Goal: Information Seeking & Learning: Learn about a topic

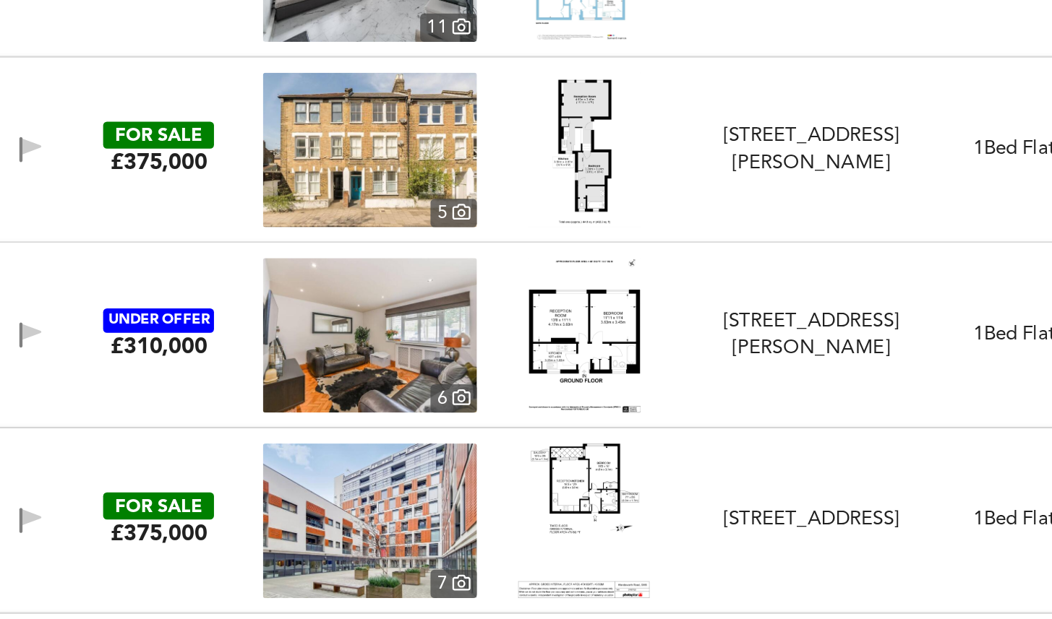
scroll to position [9128, 0]
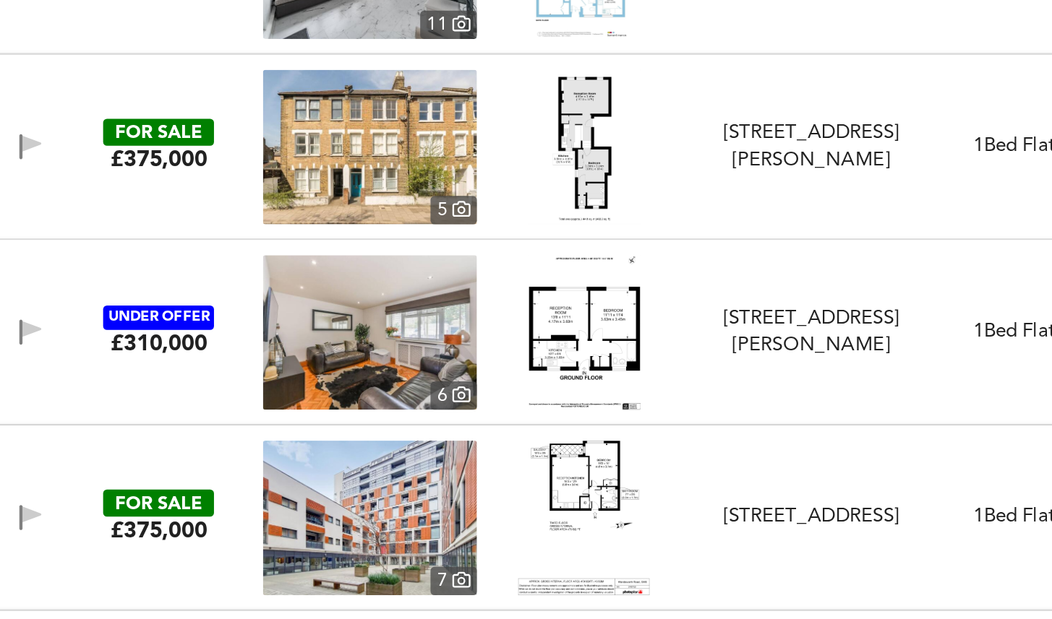
click at [82, 288] on div "UNDER OFFER £310,000 [STREET_ADDRESS][PERSON_NAME][PERSON_NAME] 1 Bed Flat Fitt…" at bounding box center [508, 323] width 1011 height 87
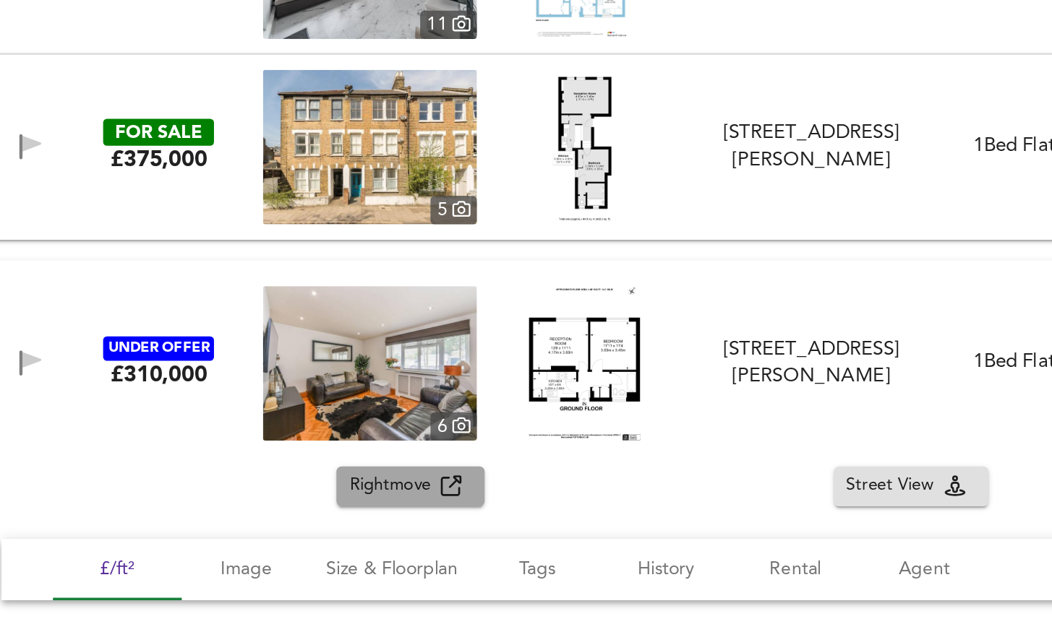
click at [228, 412] on span "Rightmove" at bounding box center [227, 410] width 51 height 17
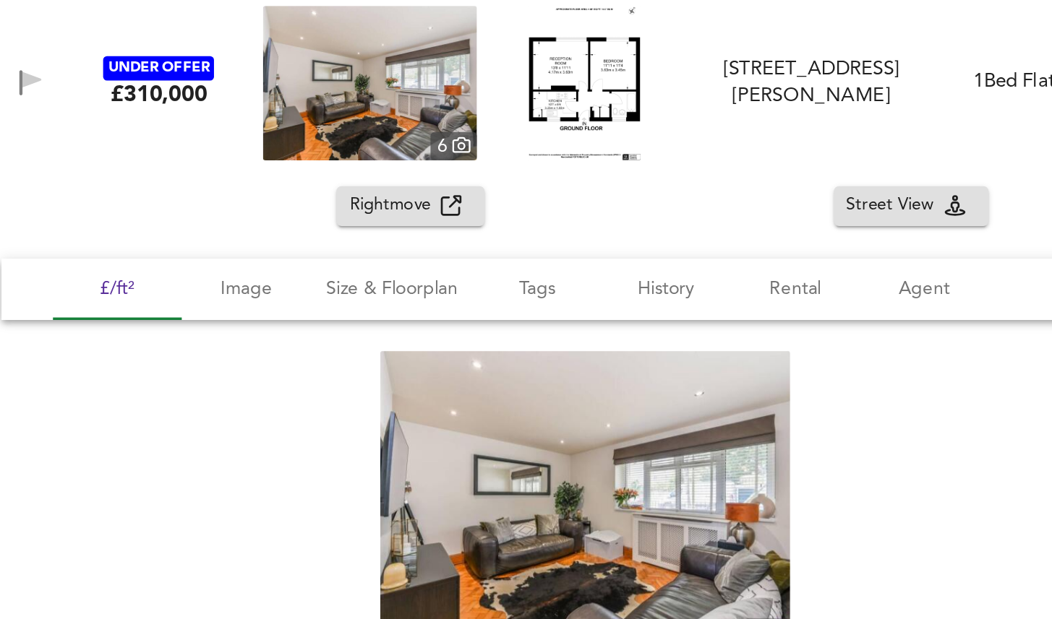
scroll to position [9283, 0]
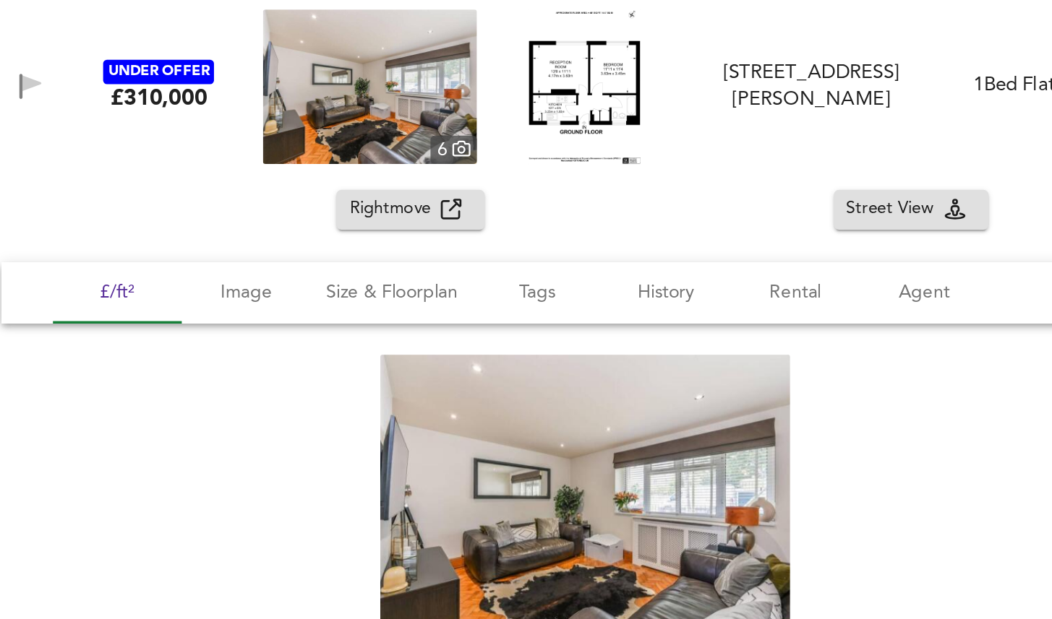
drag, startPoint x: 86, startPoint y: 197, endPoint x: 84, endPoint y: 210, distance: 13.2
click at [86, 198] on div "£310,000" at bounding box center [96, 192] width 54 height 16
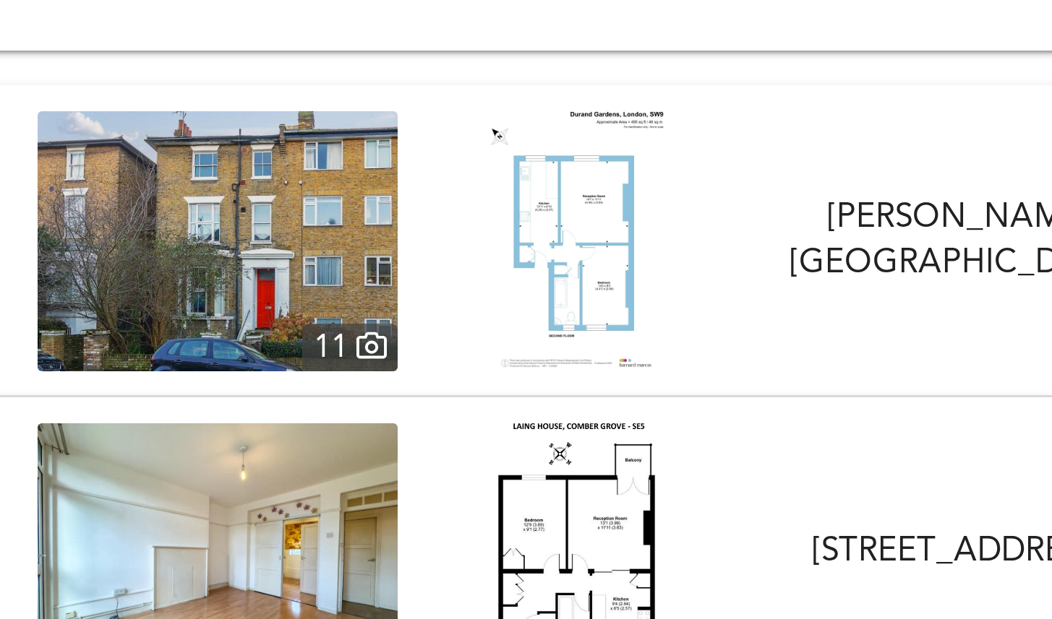
scroll to position [7180, 0]
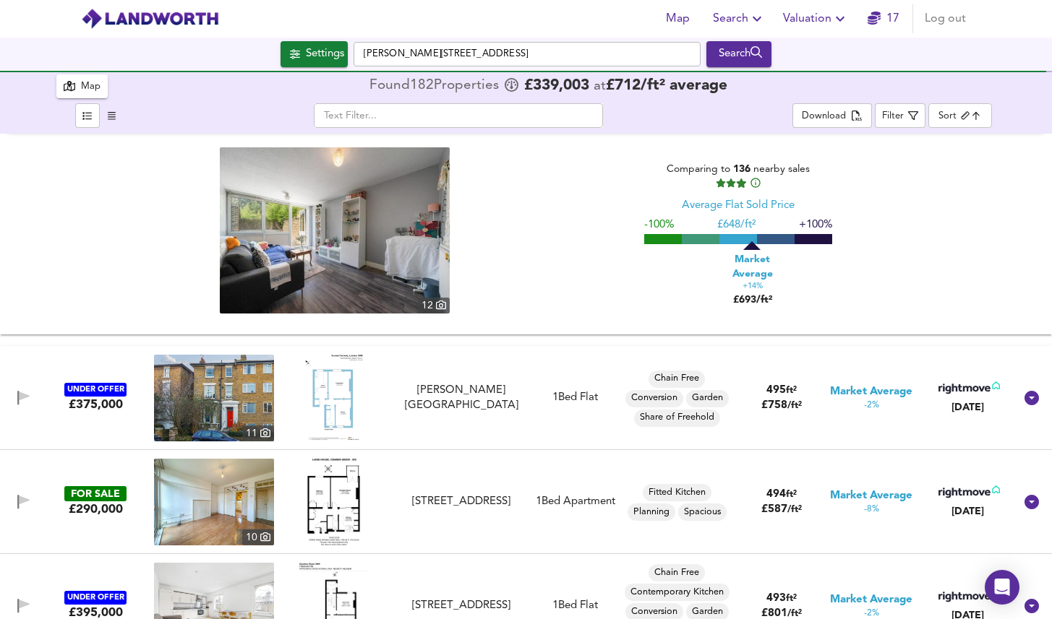
click at [521, 221] on div "12 Comparing to 136 nearby sales Average Flat Sold Price -100% £ 648/ft² +100% …" at bounding box center [526, 230] width 1003 height 166
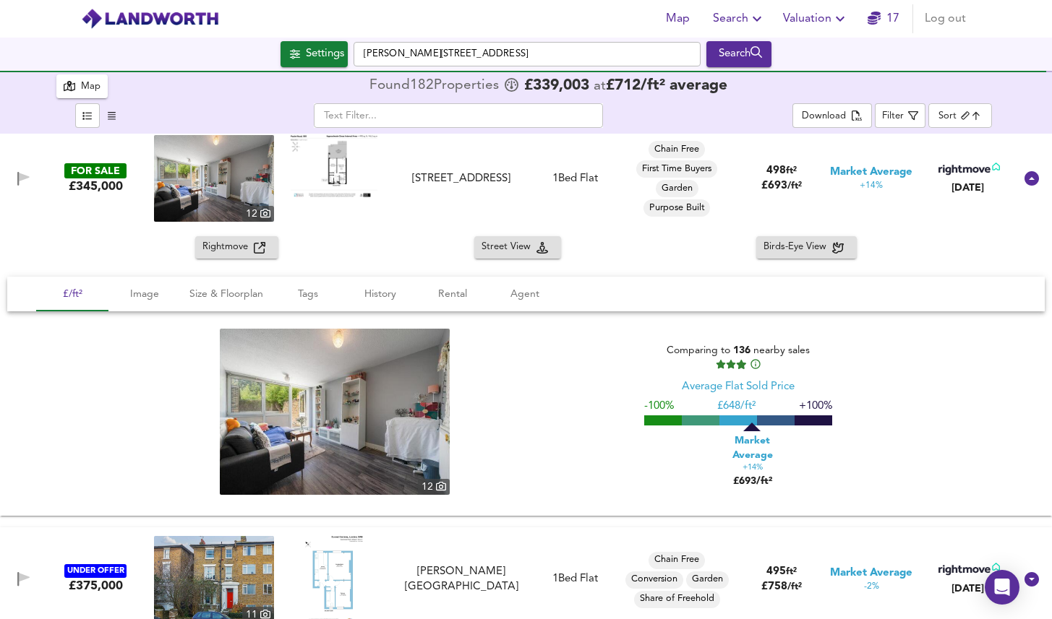
scroll to position [6985, 0]
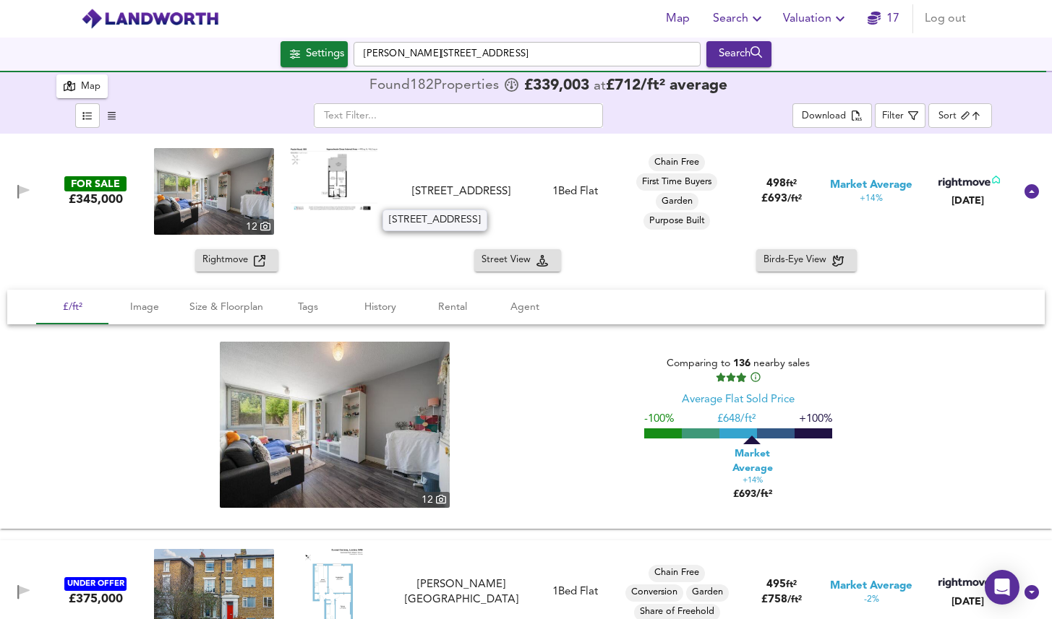
click at [450, 187] on div "[STREET_ADDRESS]" at bounding box center [461, 191] width 123 height 15
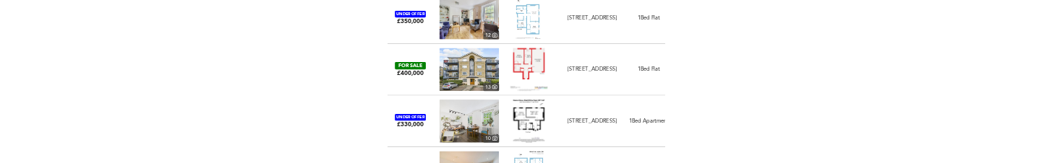
scroll to position [0, 0]
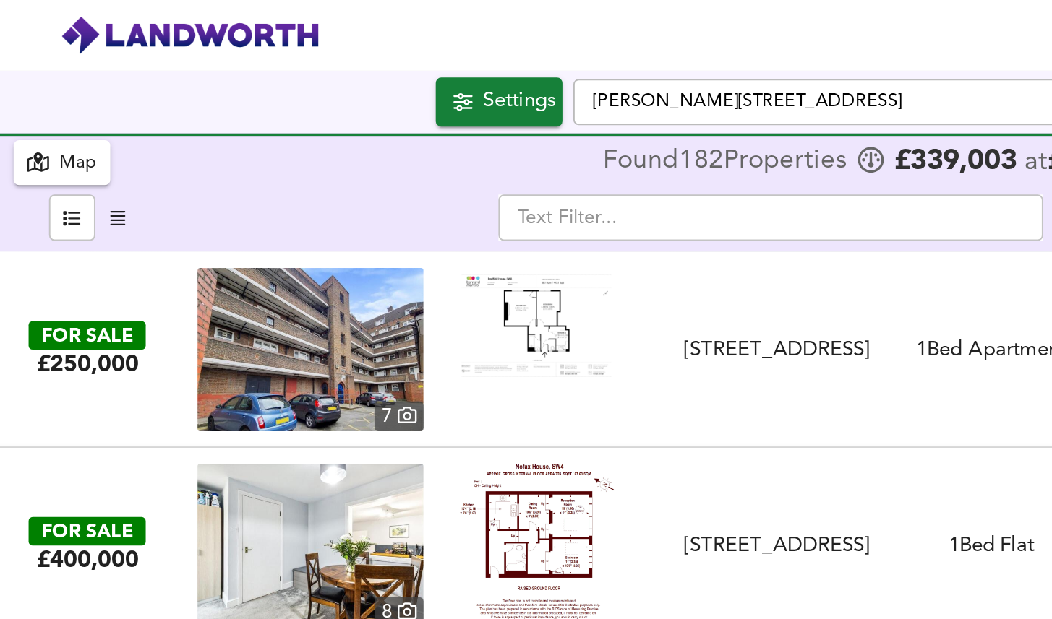
click at [86, 83] on div "Map" at bounding box center [91, 87] width 20 height 17
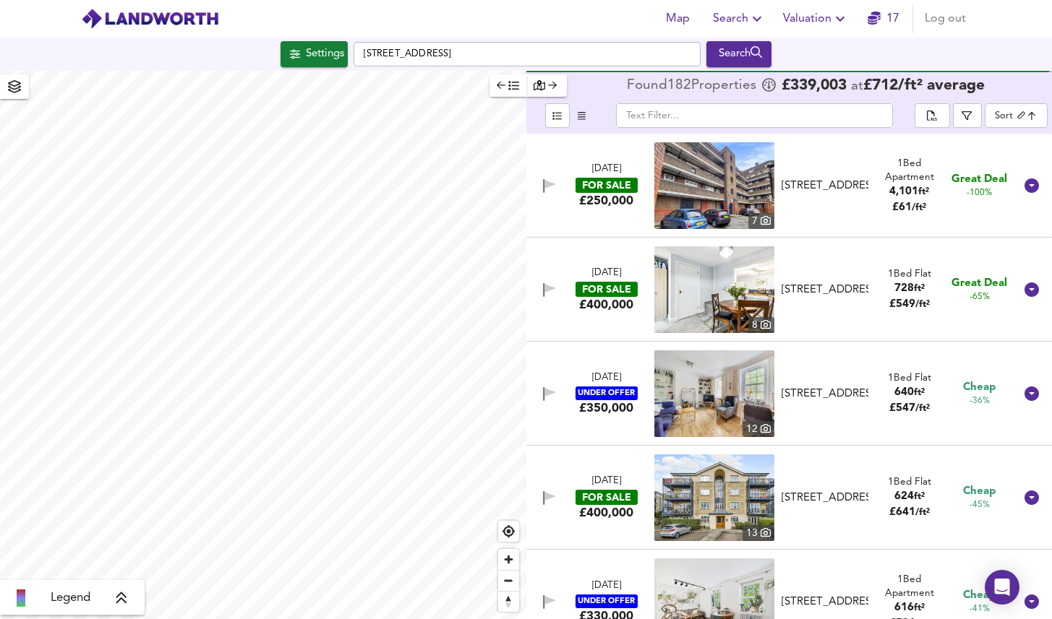
click at [546, 80] on div "button" at bounding box center [546, 85] width 27 height 17
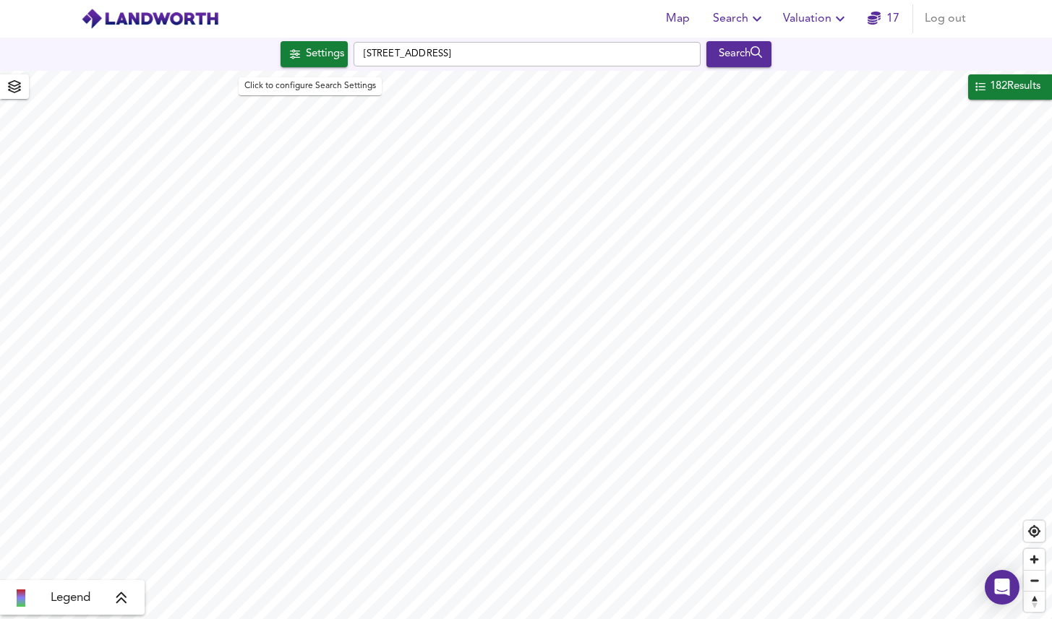
click at [322, 54] on div "Settings" at bounding box center [325, 54] width 38 height 19
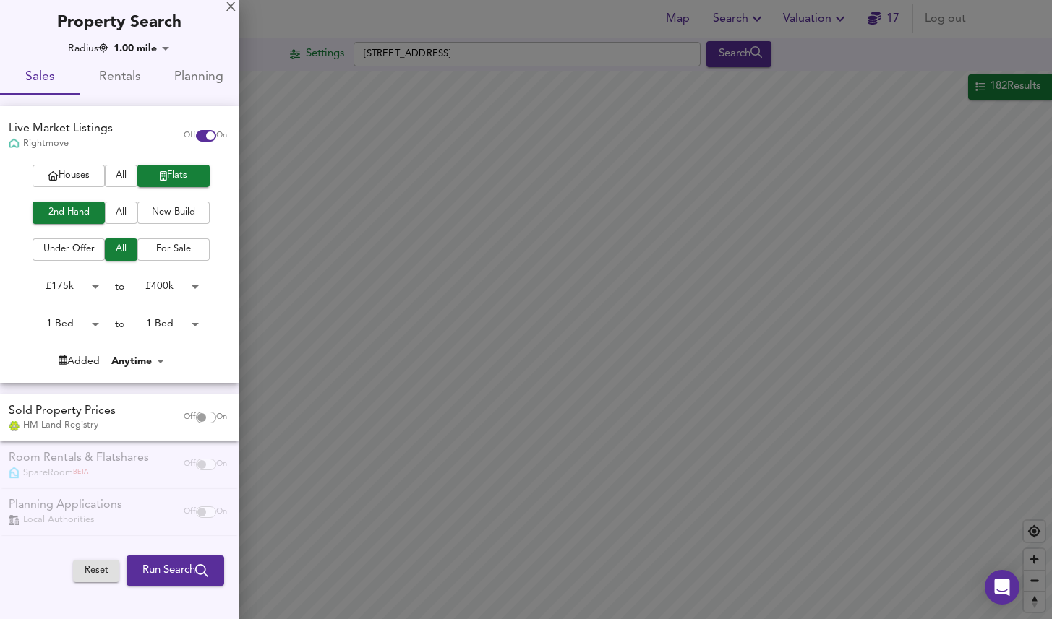
click at [323, 54] on div at bounding box center [526, 309] width 1052 height 619
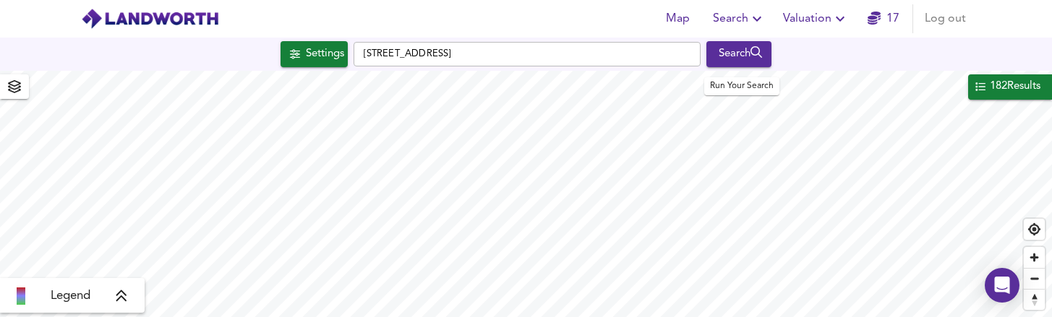
click at [738, 50] on div "Search" at bounding box center [739, 54] width 59 height 19
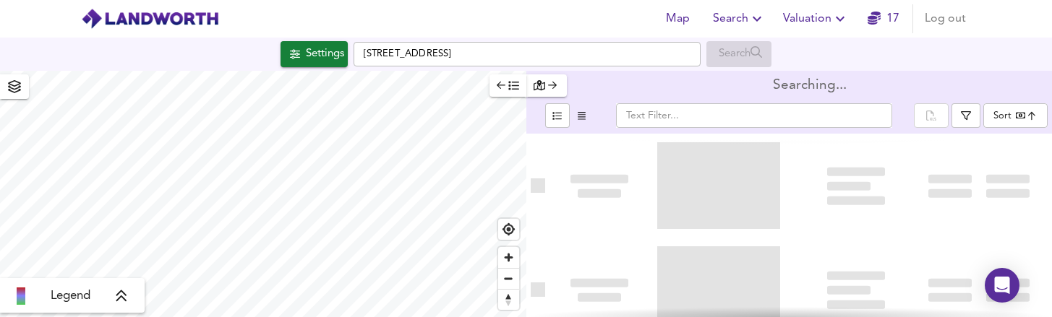
type input "bestdeal"
